Goal: Information Seeking & Learning: Find specific fact

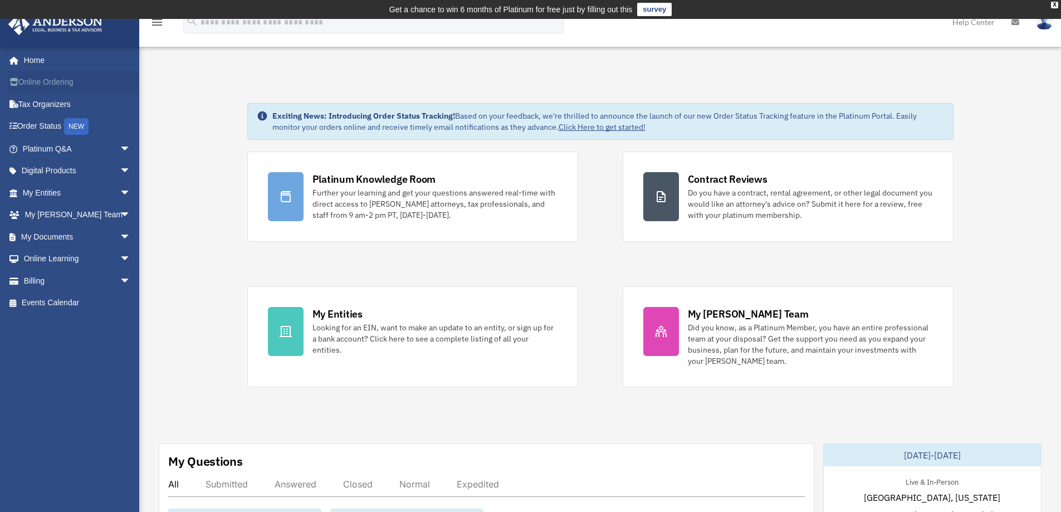
click at [46, 79] on link "Online Ordering" at bounding box center [78, 82] width 140 height 22
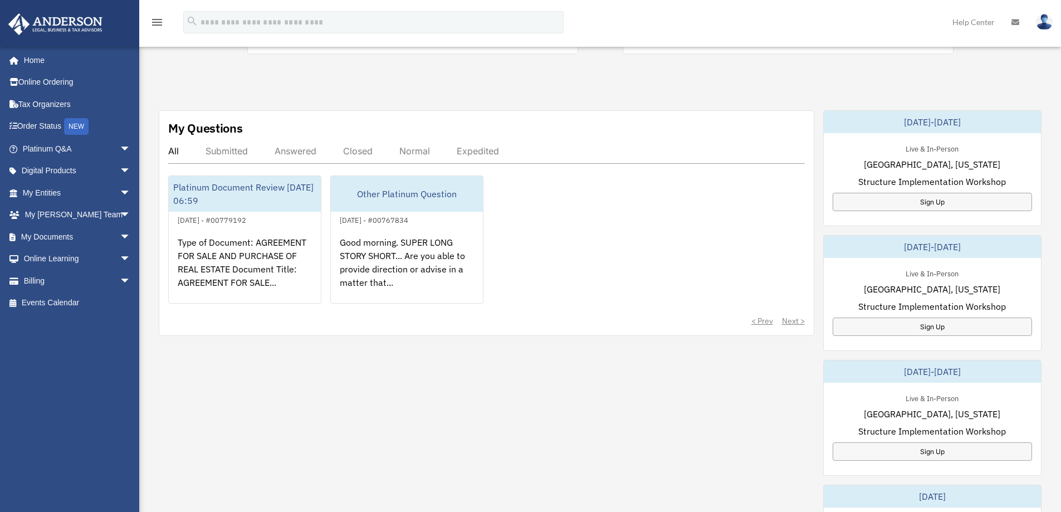
scroll to position [334, 0]
click at [120, 148] on span "arrow_drop_down" at bounding box center [131, 149] width 22 height 23
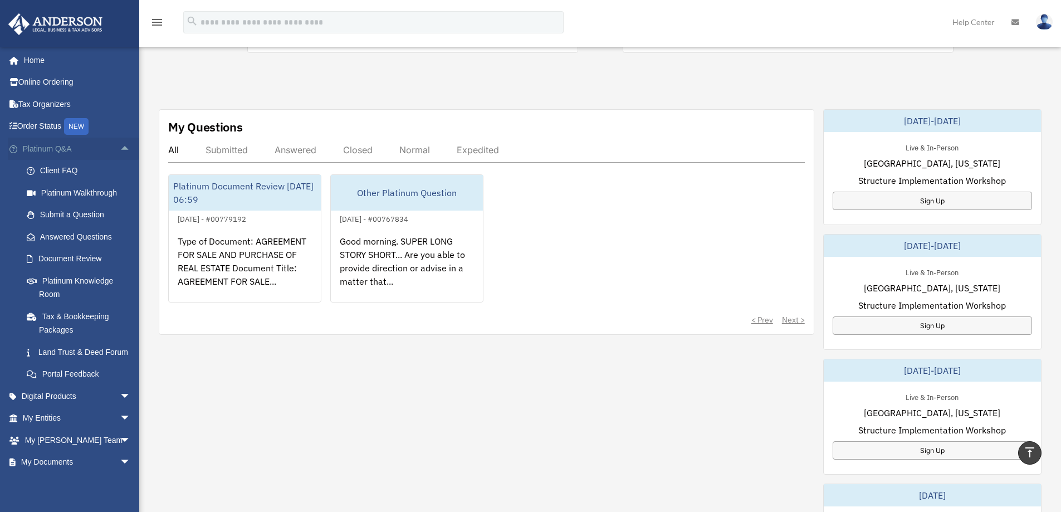
click at [120, 146] on span "arrow_drop_up" at bounding box center [131, 149] width 22 height 23
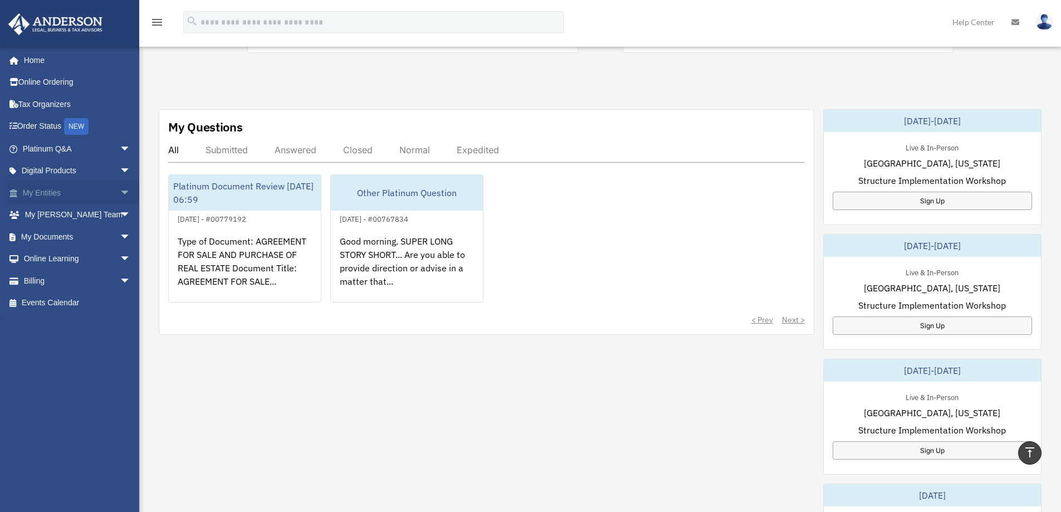
click at [120, 190] on span "arrow_drop_down" at bounding box center [131, 193] width 22 height 23
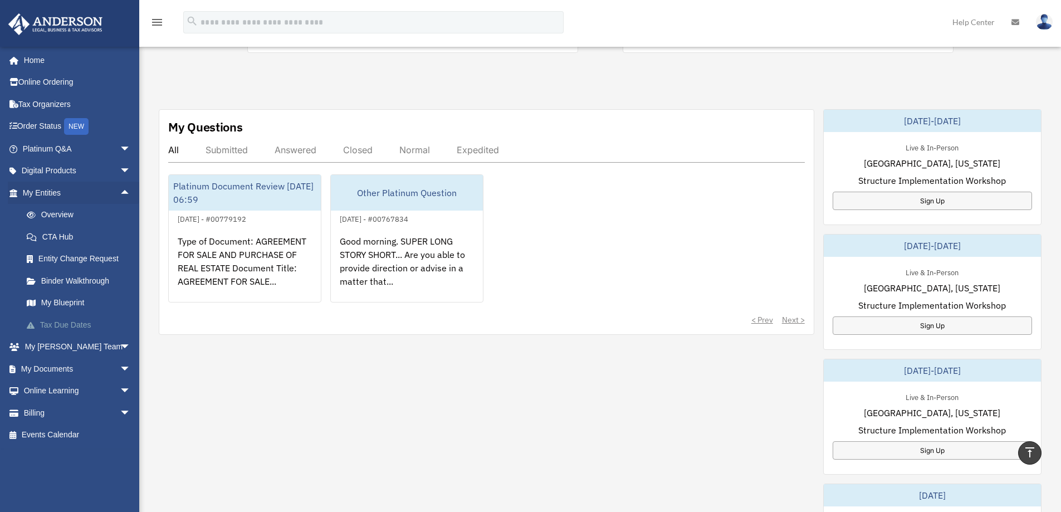
click at [71, 323] on link "Tax Due Dates" at bounding box center [82, 325] width 132 height 22
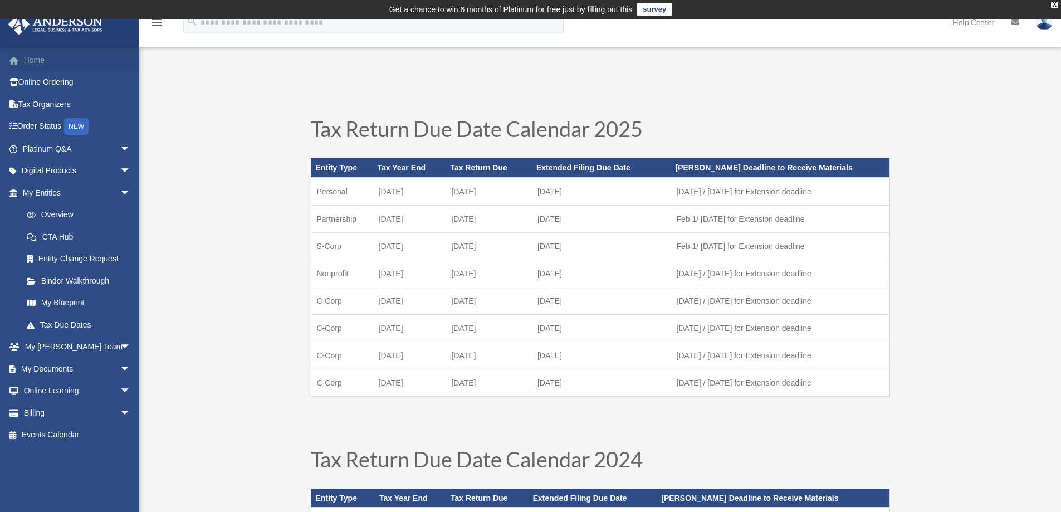
click at [37, 60] on link "Home" at bounding box center [78, 60] width 140 height 22
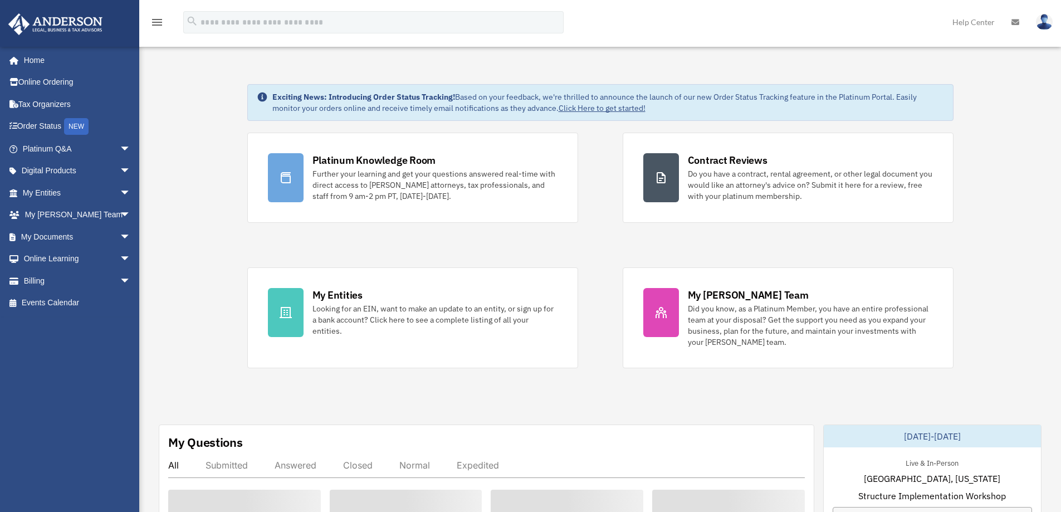
click at [157, 21] on icon "menu" at bounding box center [156, 22] width 13 height 13
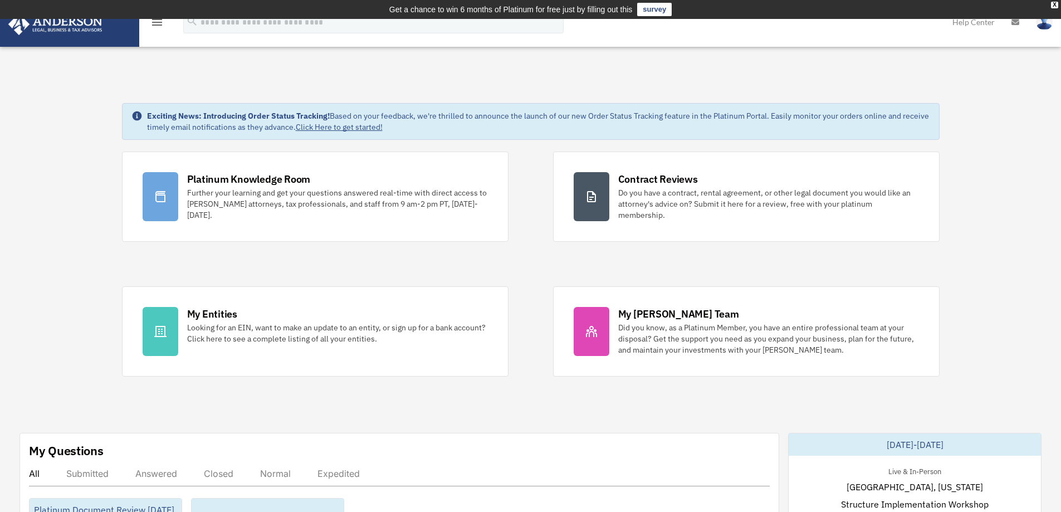
click at [158, 22] on icon "menu" at bounding box center [156, 22] width 13 height 13
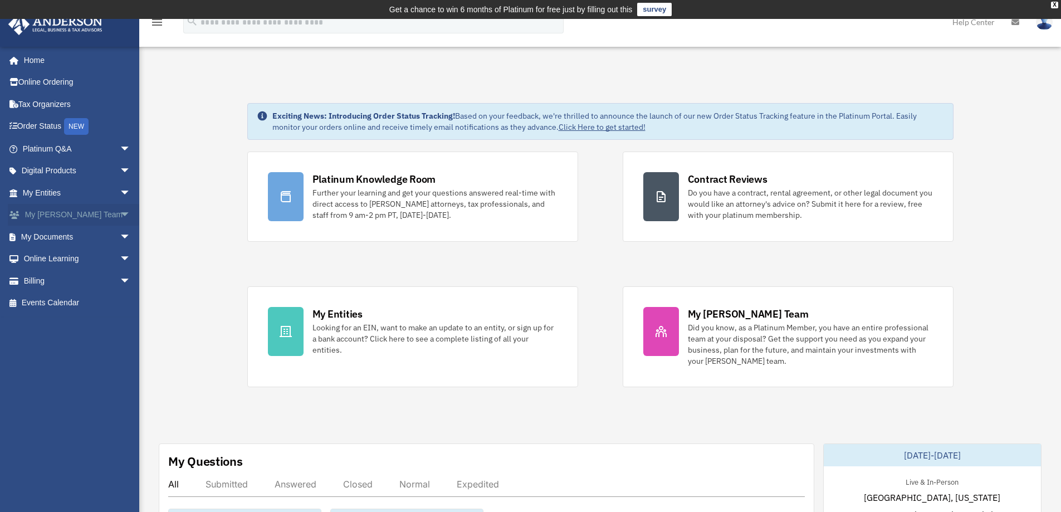
click at [120, 213] on span "arrow_drop_down" at bounding box center [131, 215] width 22 height 23
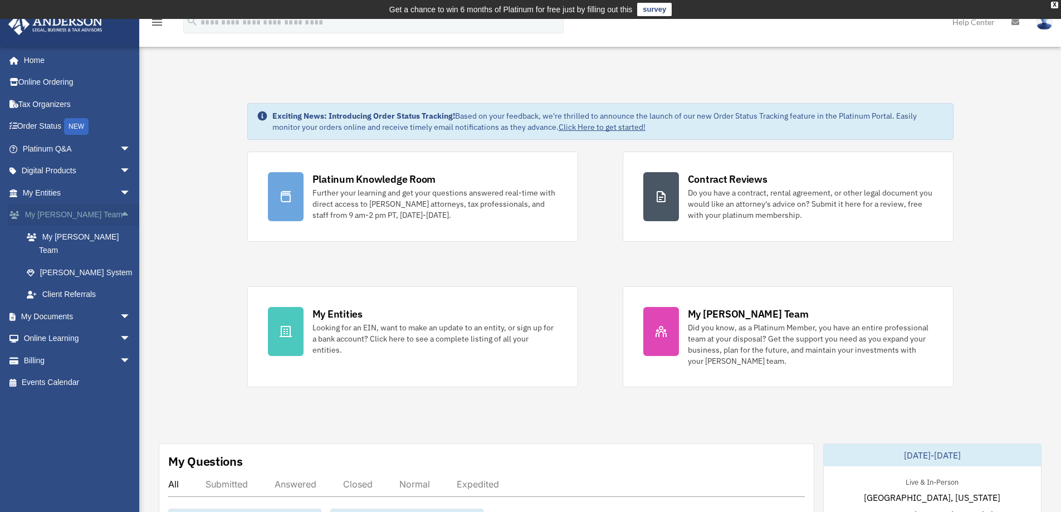
click at [120, 213] on span "arrow_drop_up" at bounding box center [131, 215] width 22 height 23
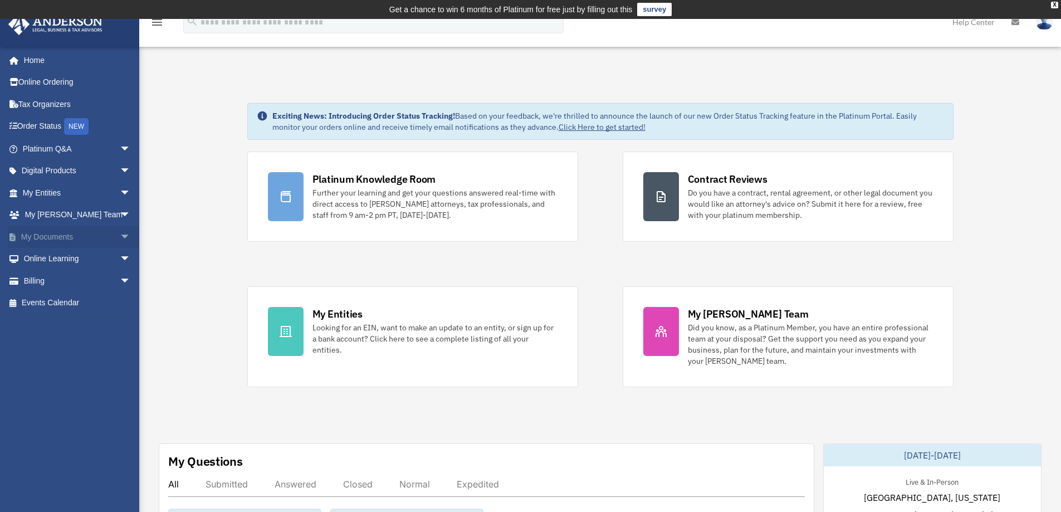
click at [120, 237] on span "arrow_drop_down" at bounding box center [131, 237] width 22 height 23
click at [120, 344] on span "arrow_drop_down" at bounding box center [131, 347] width 22 height 23
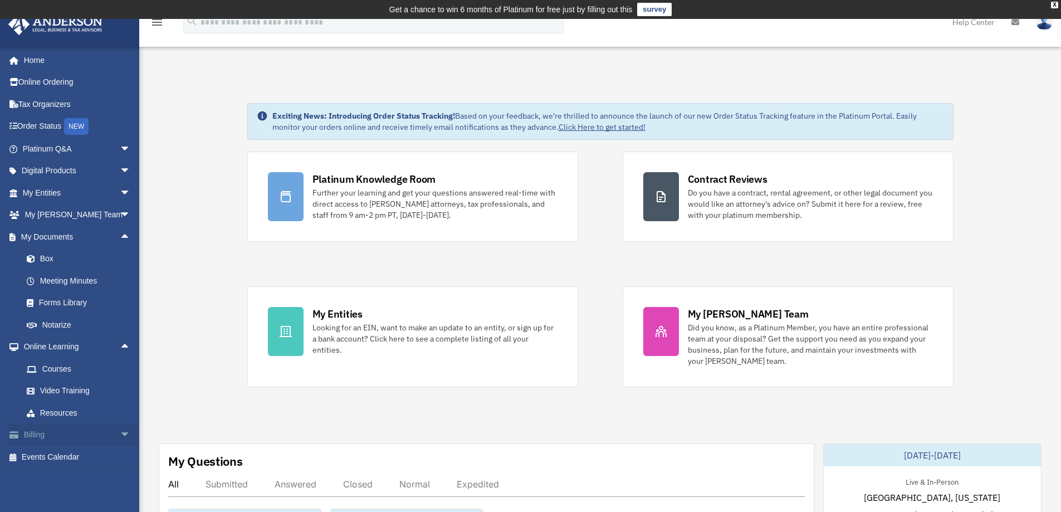
click at [120, 434] on span "arrow_drop_down" at bounding box center [131, 435] width 22 height 23
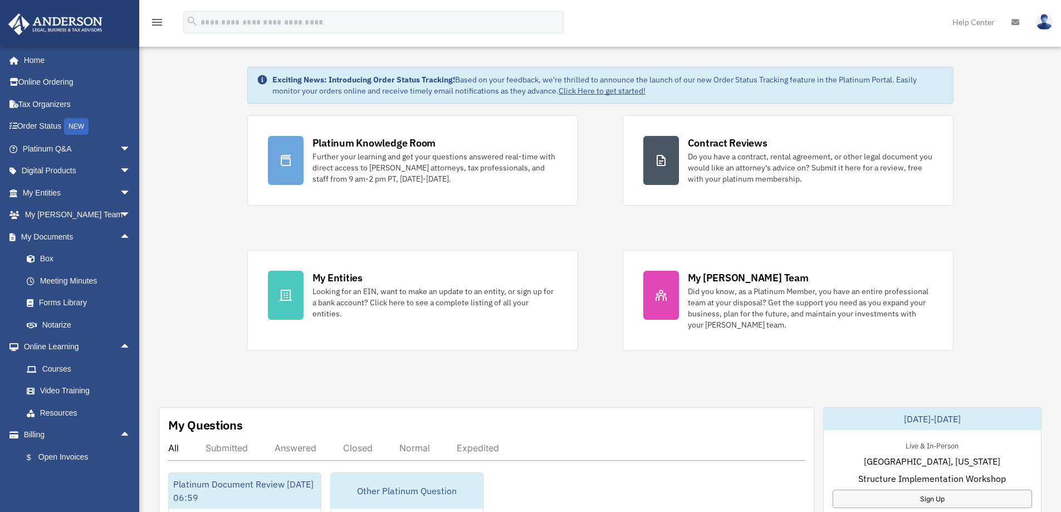
scroll to position [56, 0]
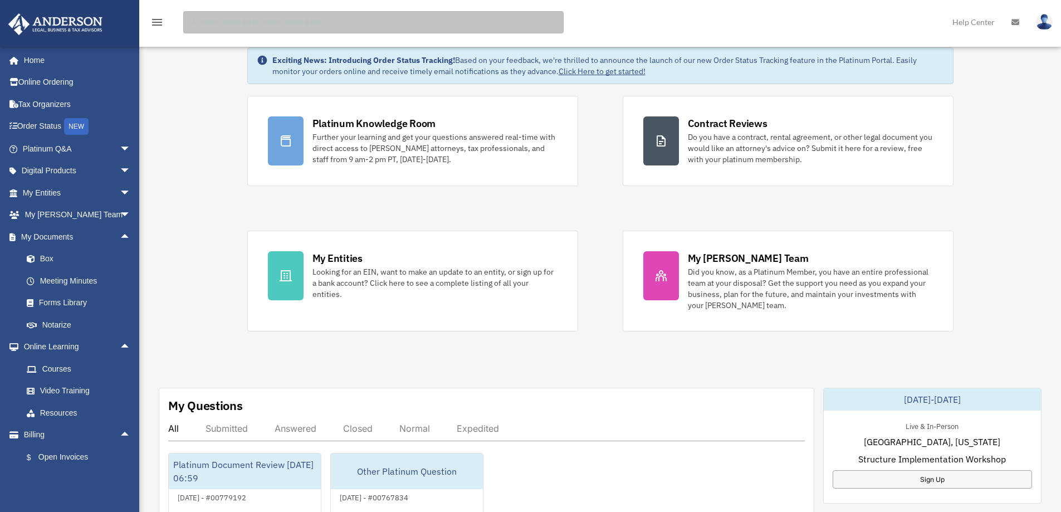
click at [221, 24] on input "search" at bounding box center [373, 22] width 380 height 22
type input "*"
type input "**********"
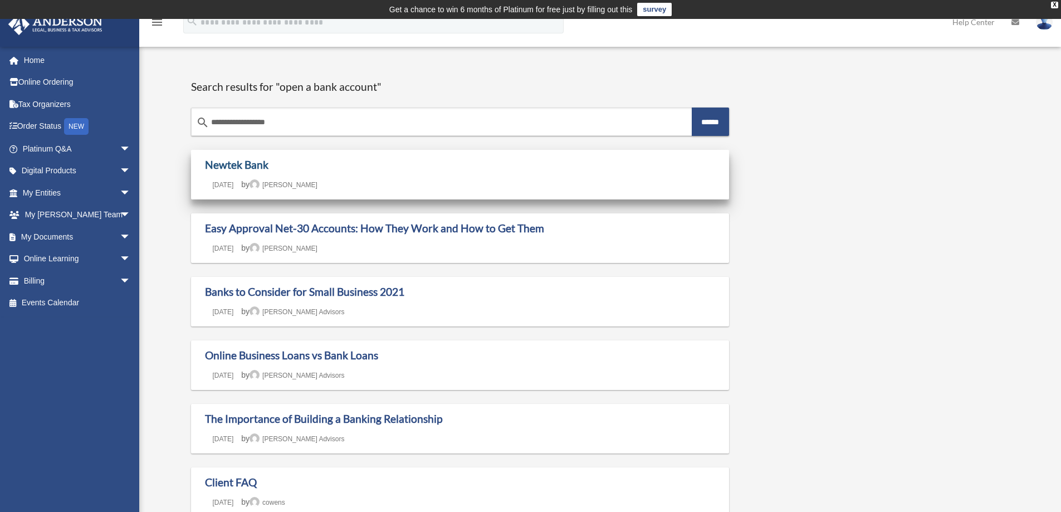
click at [252, 164] on link "Newtek Bank" at bounding box center [236, 164] width 63 height 13
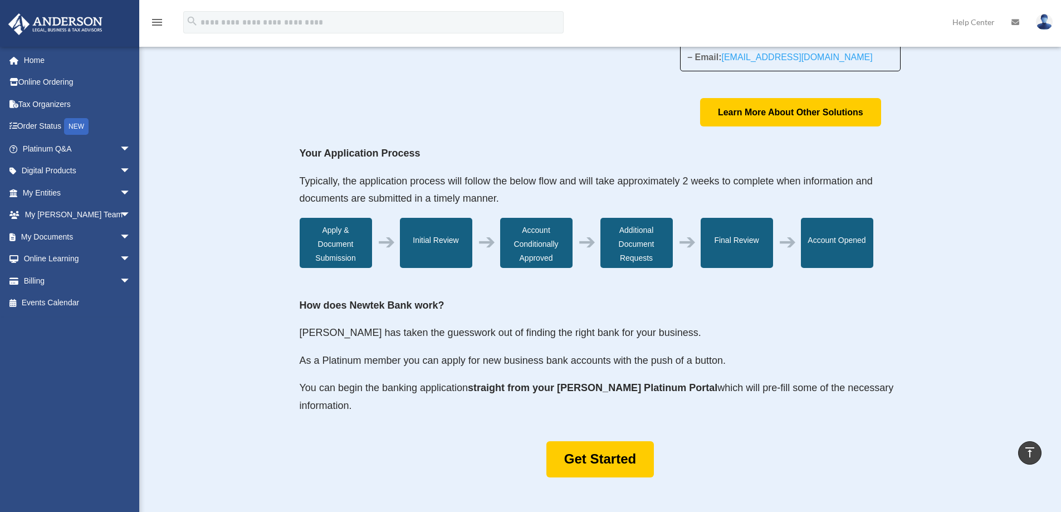
scroll to position [279, 0]
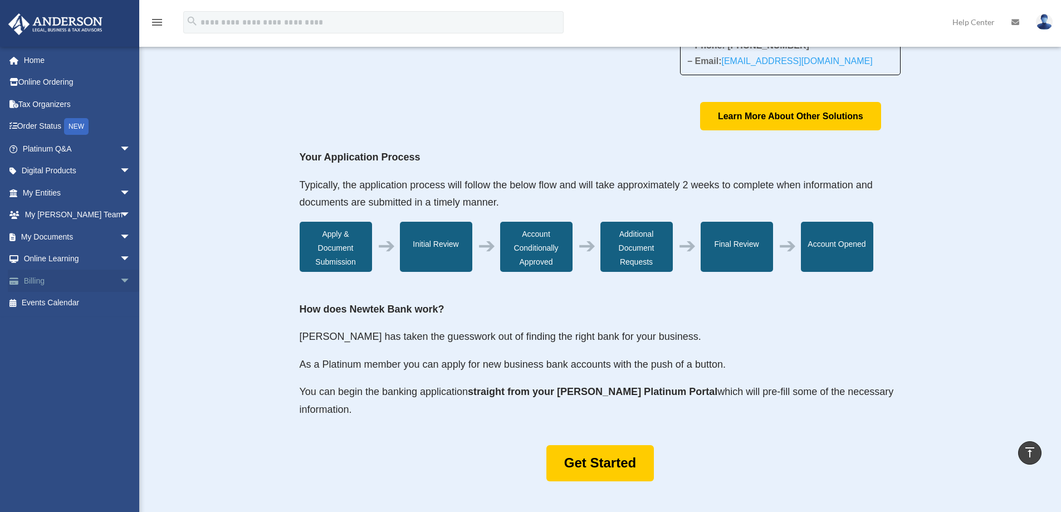
click at [47, 281] on link "Billing arrow_drop_down" at bounding box center [78, 281] width 140 height 22
